Goal: Check status: Check status

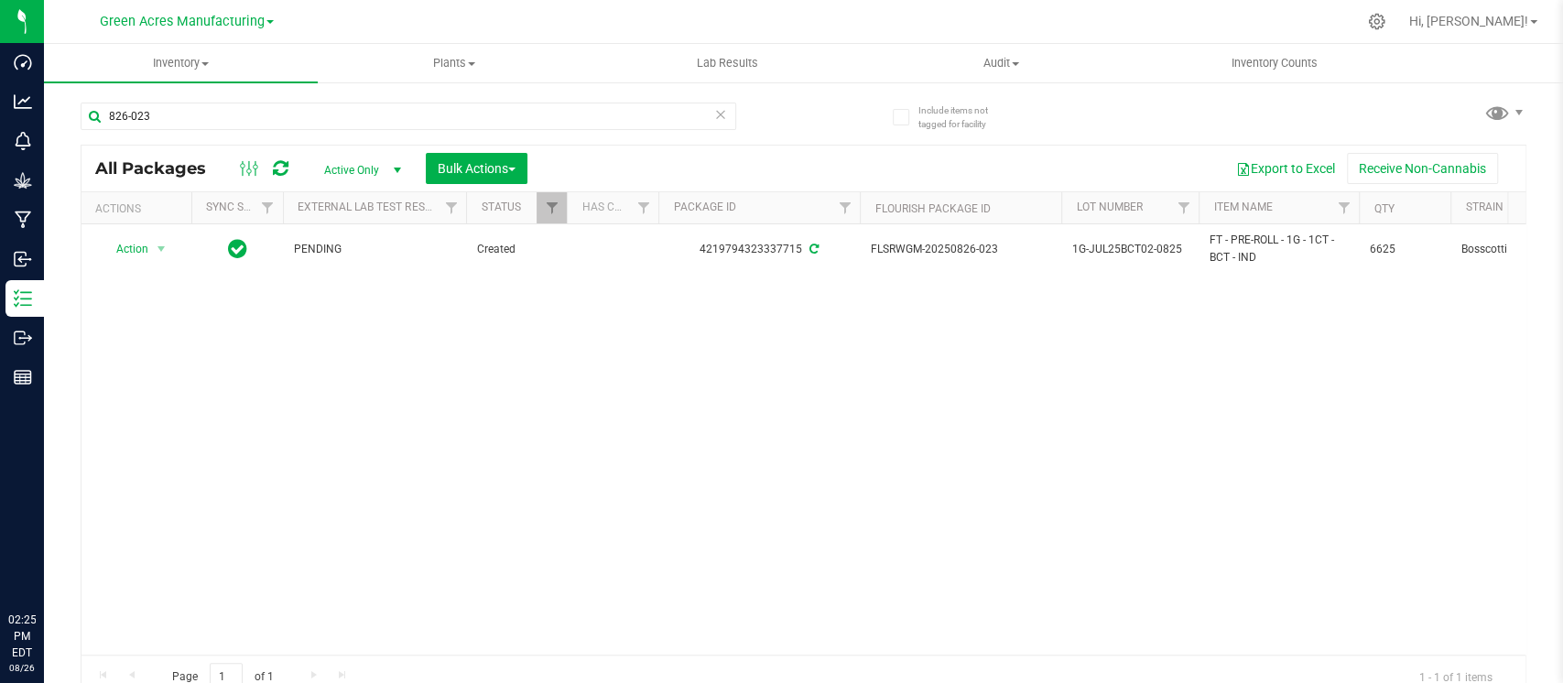
click at [741, 471] on div "Action Action Adjust qty Create package Edit attributes Global inventory Locate…" at bounding box center [804, 439] width 1444 height 430
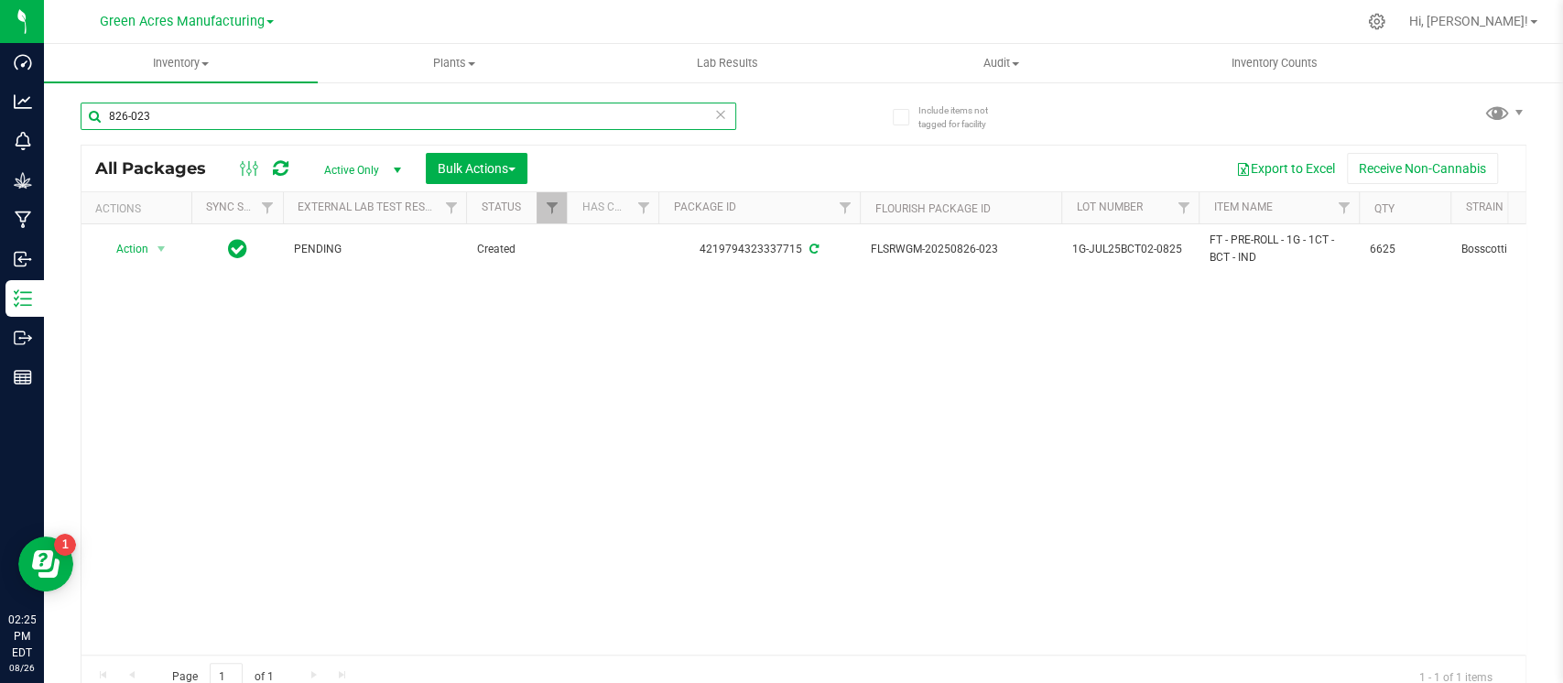
click at [593, 123] on input "826-023" at bounding box center [409, 116] width 656 height 27
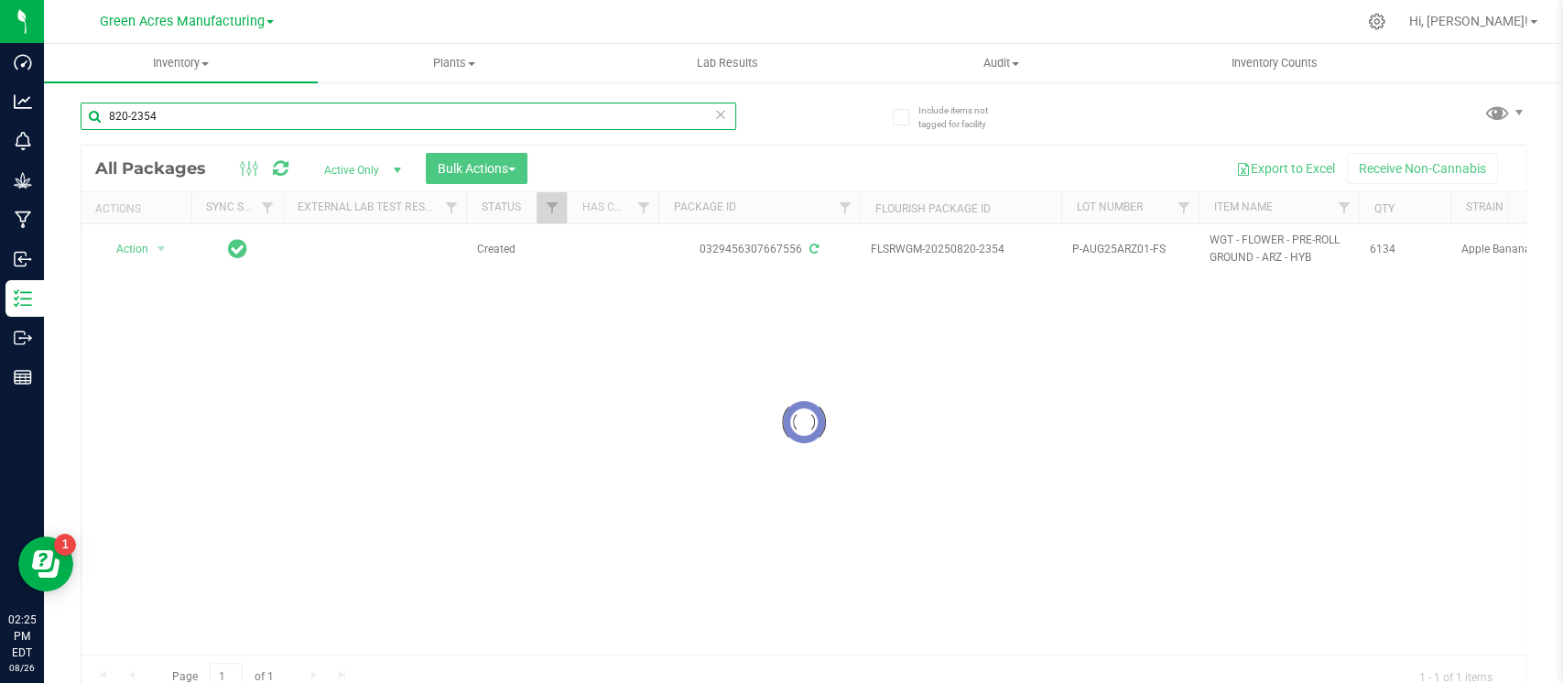
type input "820-2354"
click at [1027, 391] on div at bounding box center [804, 422] width 1444 height 553
click at [1115, 320] on div at bounding box center [804, 422] width 1444 height 553
click at [1137, 315] on div at bounding box center [804, 422] width 1444 height 553
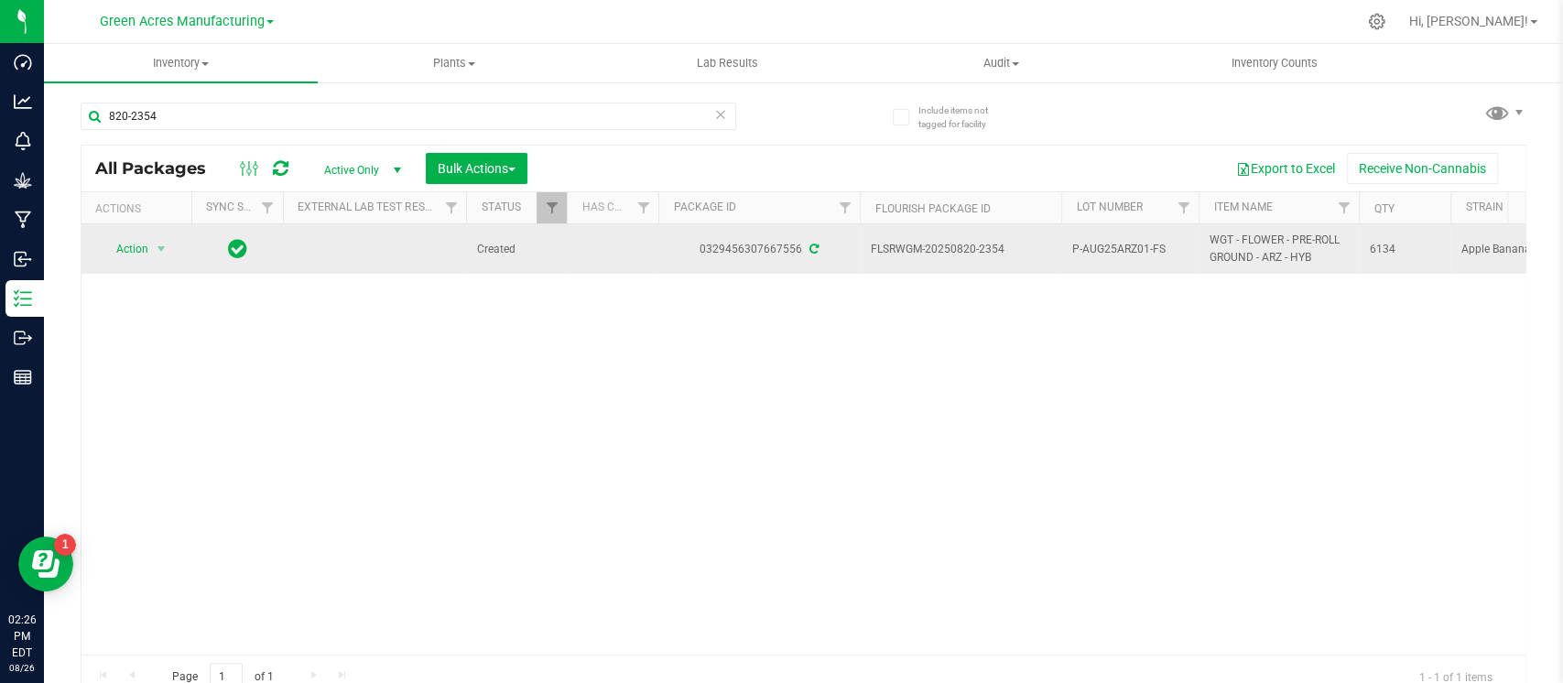
click at [1110, 255] on span "P-AUG25ARZ01-FS" at bounding box center [1129, 249] width 115 height 17
click at [1073, 245] on input "P-AUG25ARZ01-0826" at bounding box center [1125, 249] width 131 height 28
type input "1G-AUG25ARZ01-0826"
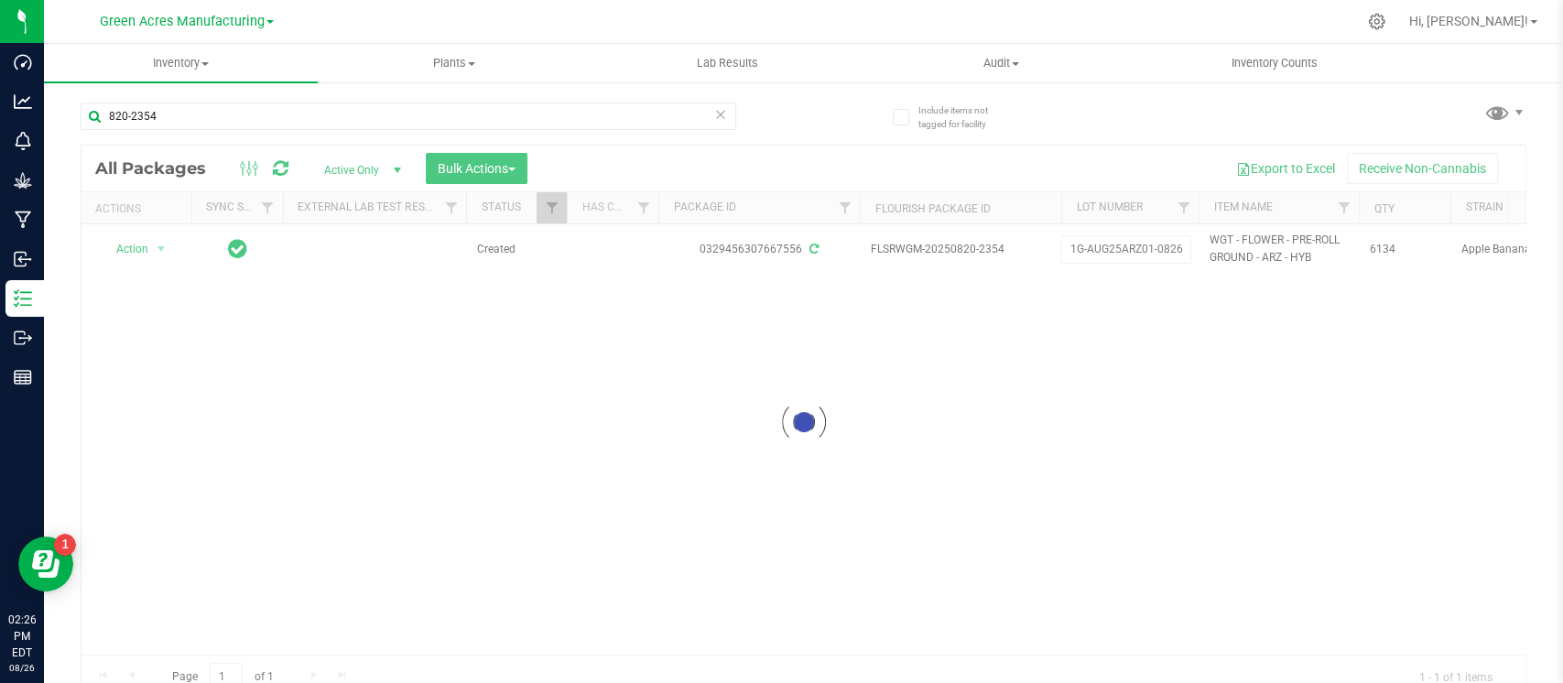
click at [1102, 447] on div "Loading... All Packages Active Only Active Only Lab Samples Locked All External…" at bounding box center [804, 422] width 1446 height 555
